Goal: Task Accomplishment & Management: Manage account settings

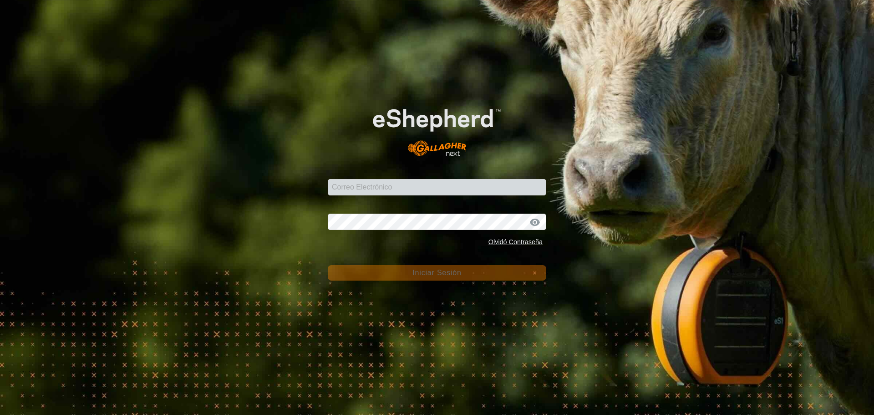
type input "[EMAIL_ADDRESS][DOMAIN_NAME]"
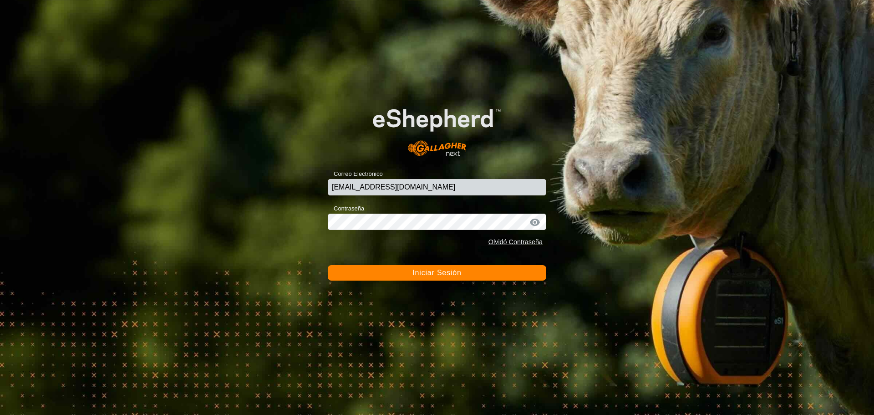
click at [443, 274] on span "Iniciar Sesión" at bounding box center [437, 273] width 49 height 8
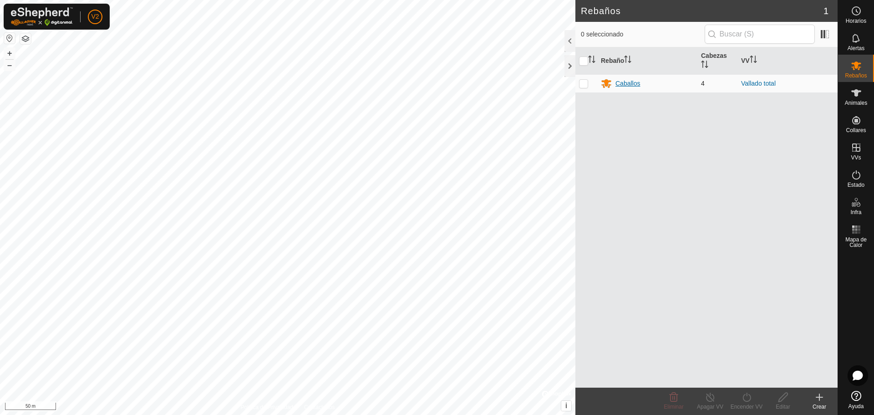
click at [630, 84] on div "Caballos" at bounding box center [628, 84] width 25 height 10
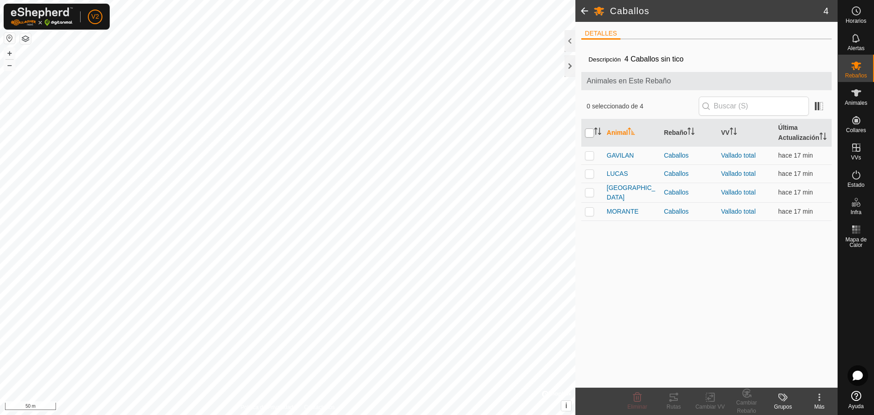
click at [592, 135] on input "checkbox" at bounding box center [589, 132] width 9 height 9
checkbox input "true"
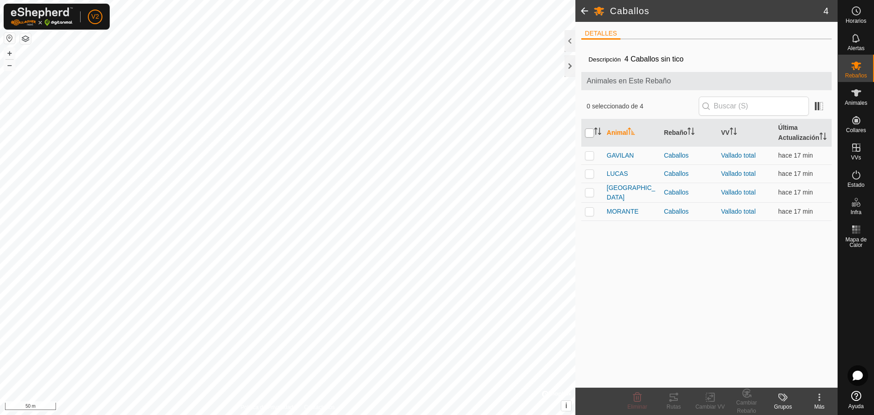
checkbox input "true"
click at [672, 396] on icon at bounding box center [673, 397] width 11 height 11
